Goal: Information Seeking & Learning: Find specific fact

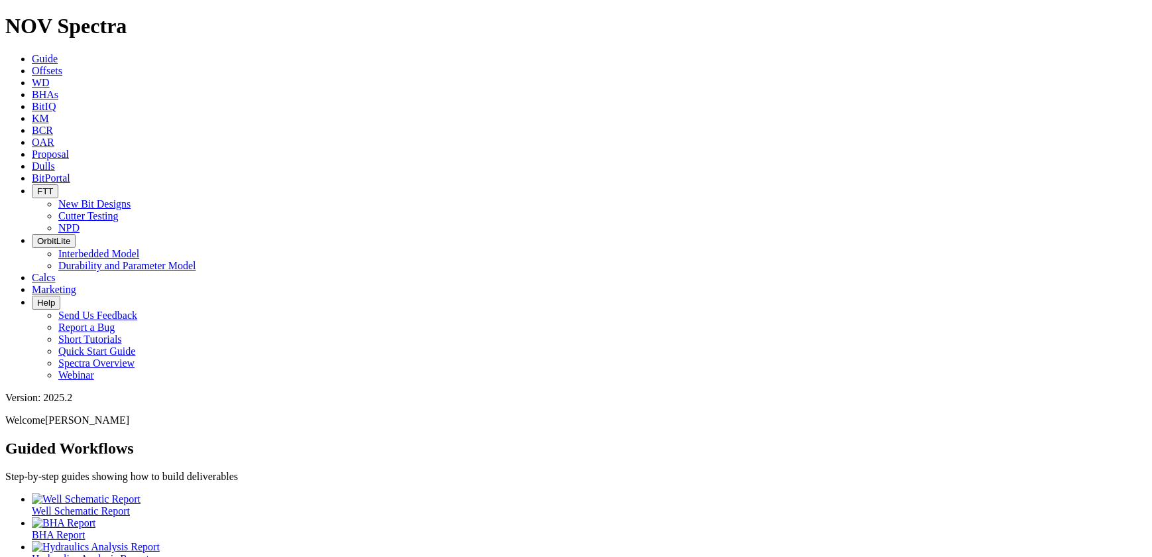
click at [62, 65] on link "Offsets" at bounding box center [47, 70] width 30 height 11
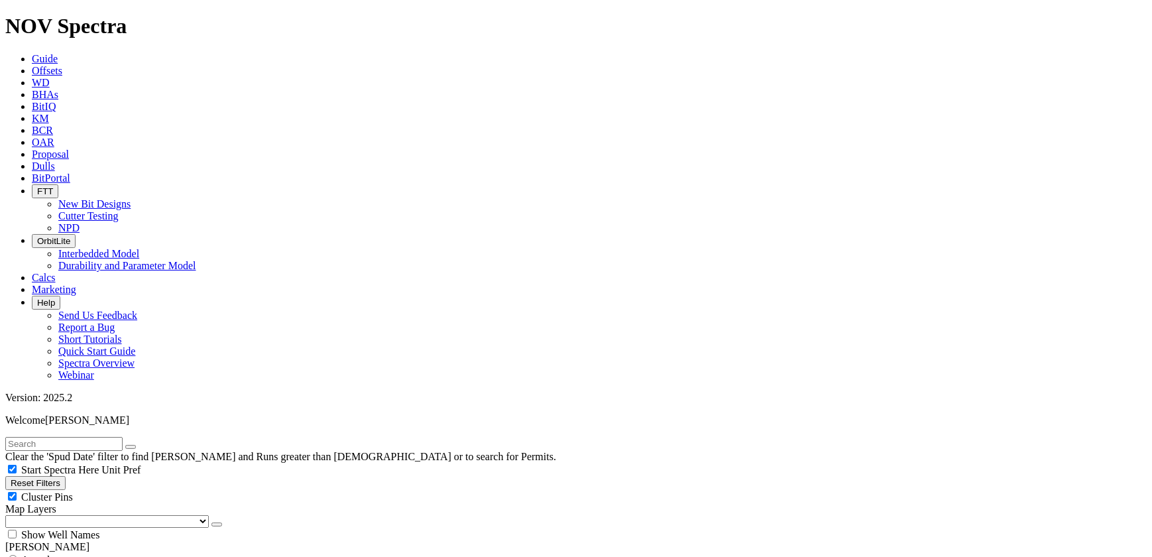
click at [123, 437] on input "text" at bounding box center [63, 444] width 117 height 14
type input "tahoma"
click at [138, 445] on button "submit" at bounding box center [143, 447] width 11 height 4
type input "[DATE]"
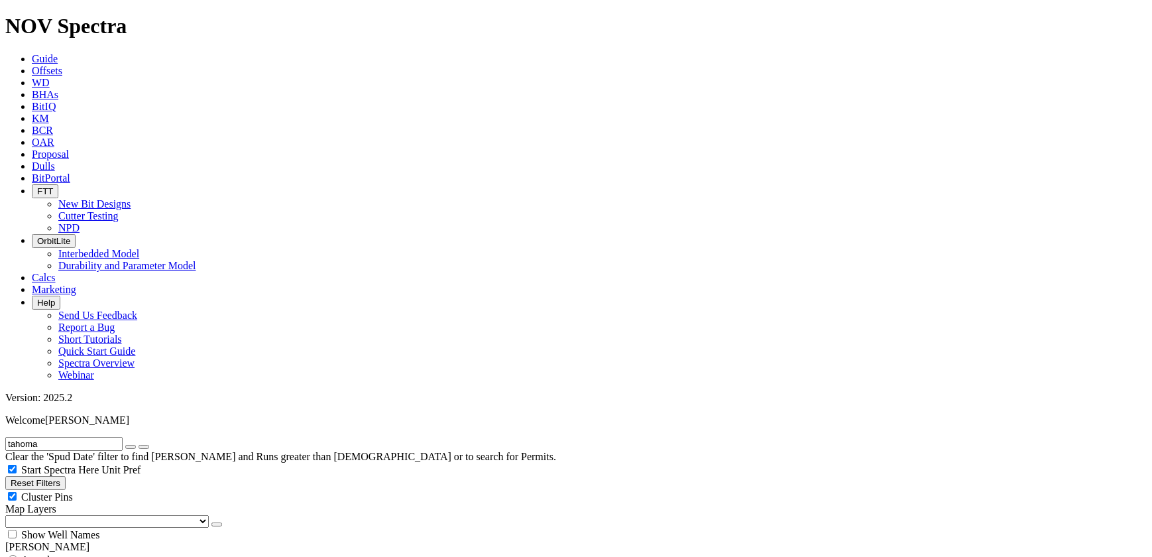
radio input "true"
radio input "false"
type input "5"
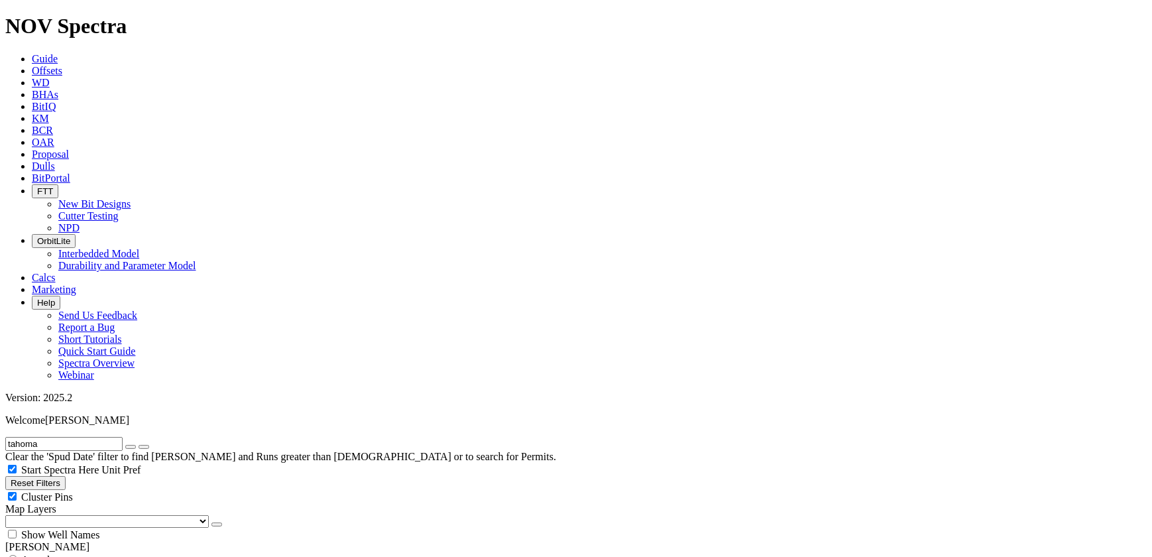
click at [131, 447] on icon "button" at bounding box center [131, 447] width 0 height 0
drag, startPoint x: 85, startPoint y: 248, endPoint x: 109, endPoint y: 249, distance: 23.2
type input "10"
